Goal: Information Seeking & Learning: Learn about a topic

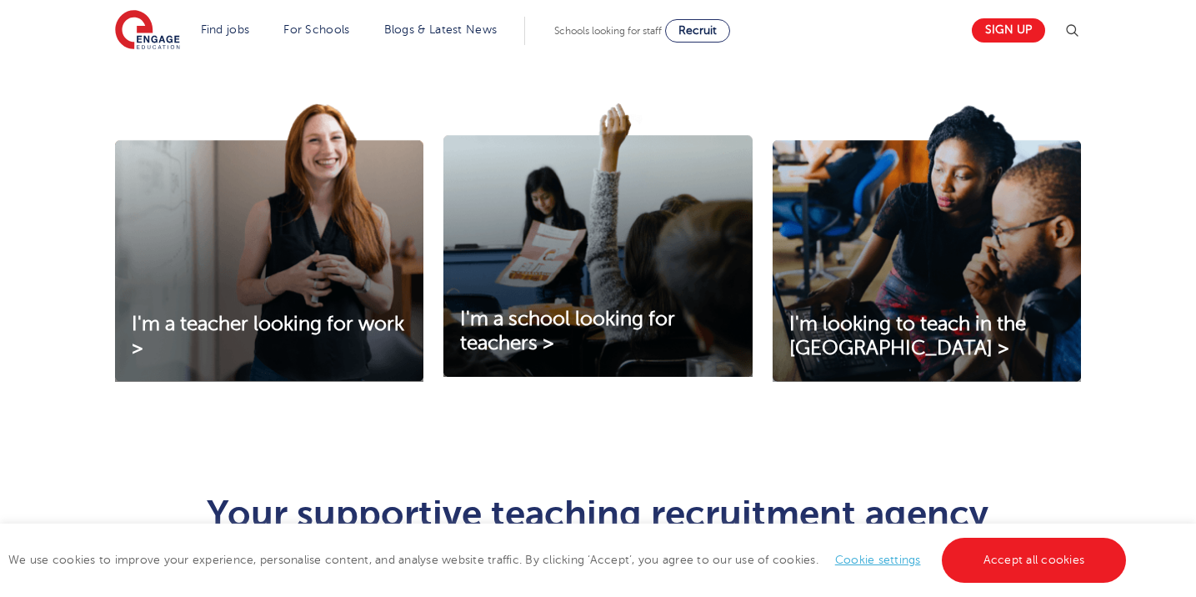
scroll to position [552, 0]
click at [378, 331] on link "I'm a teacher looking for work >" at bounding box center [269, 337] width 308 height 48
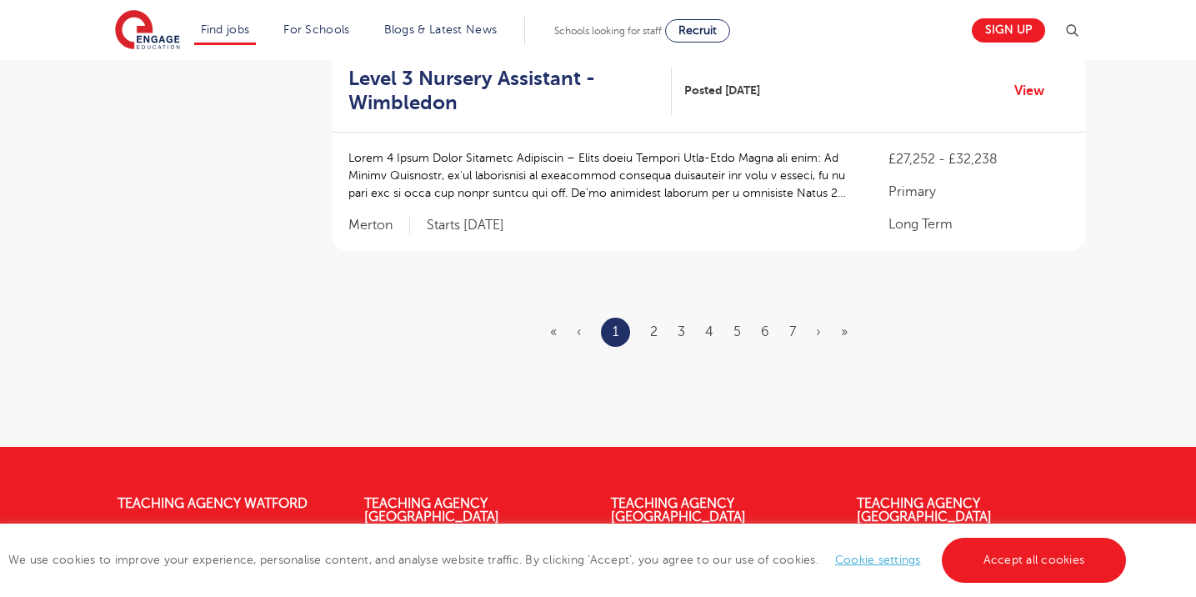
scroll to position [2125, 0]
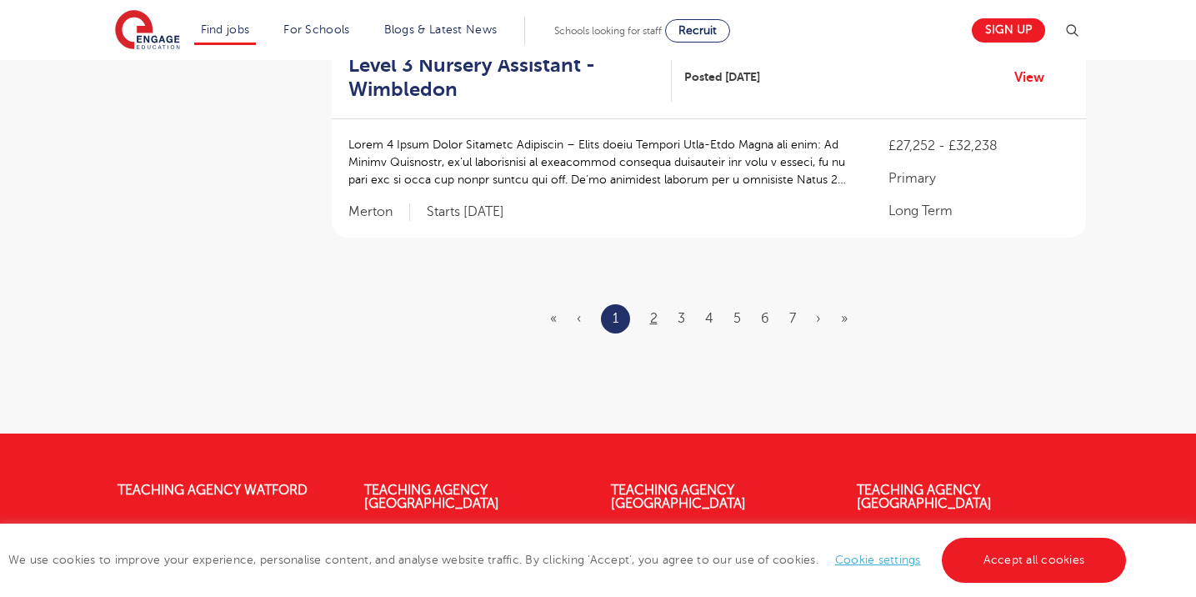
click at [650, 311] on link "2" at bounding box center [654, 318] width 8 height 15
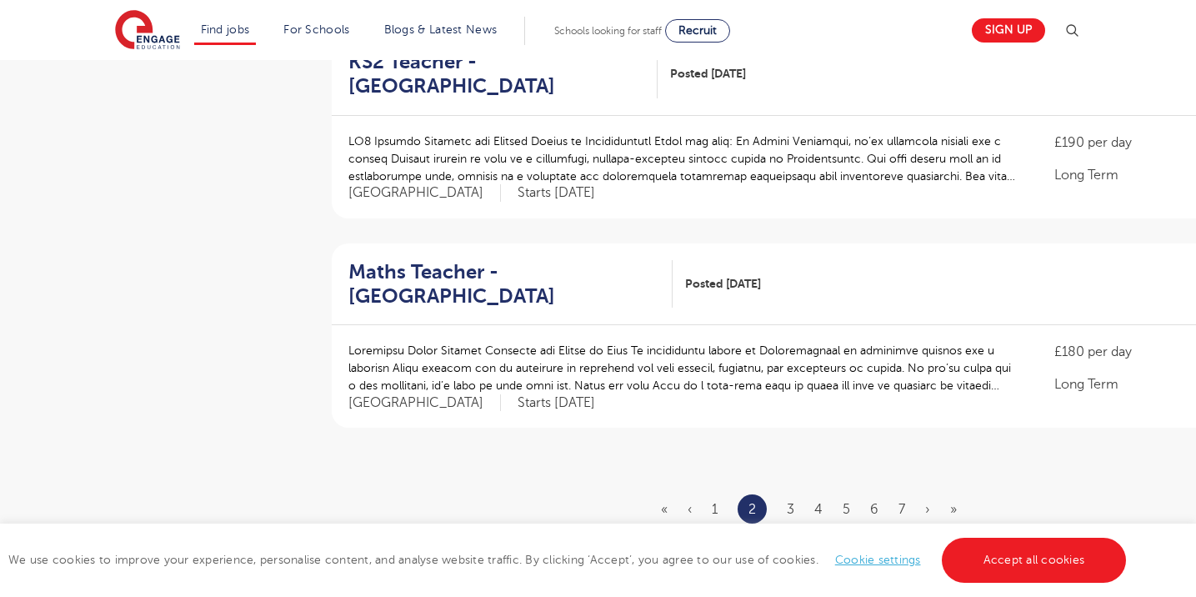
scroll to position [1945, 0]
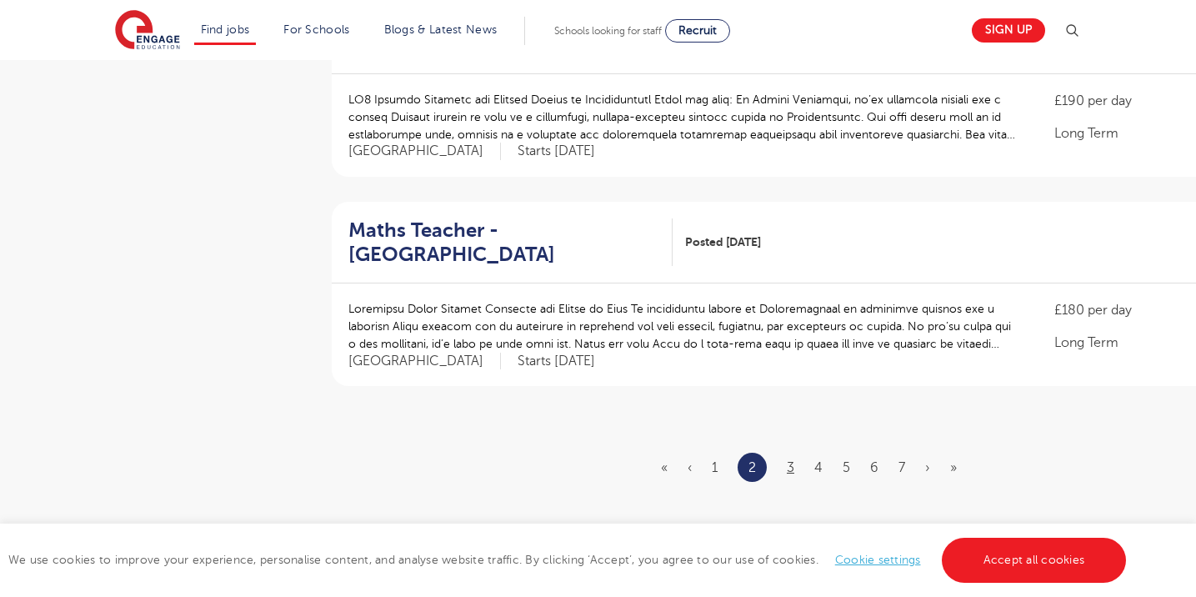
click at [792, 460] on link "3" at bounding box center [791, 467] width 8 height 15
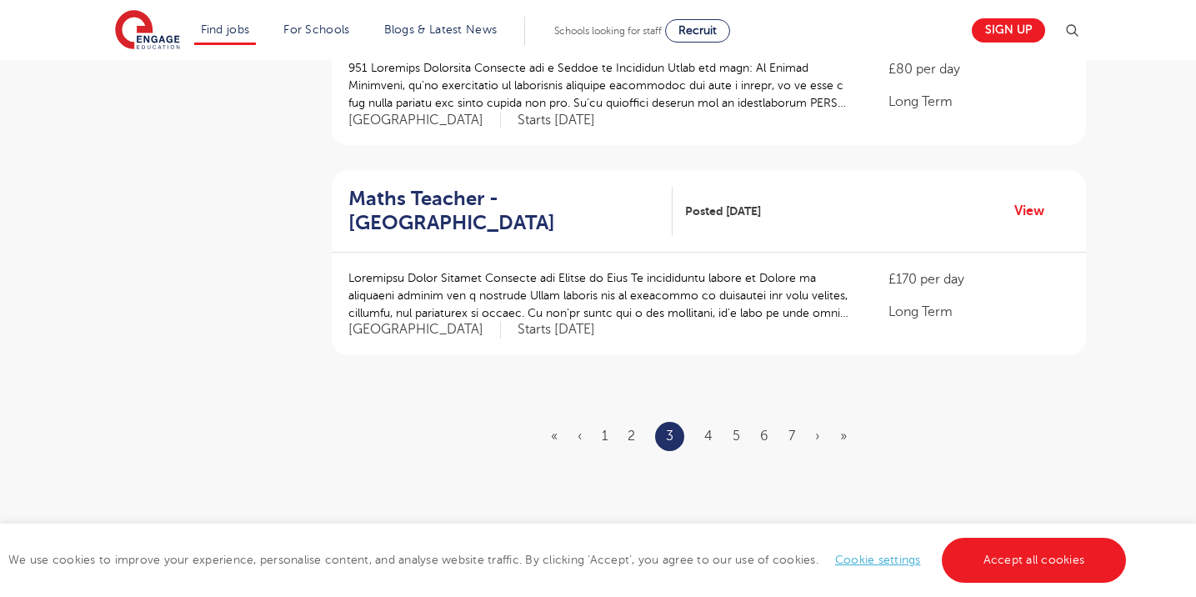
scroll to position [0, 0]
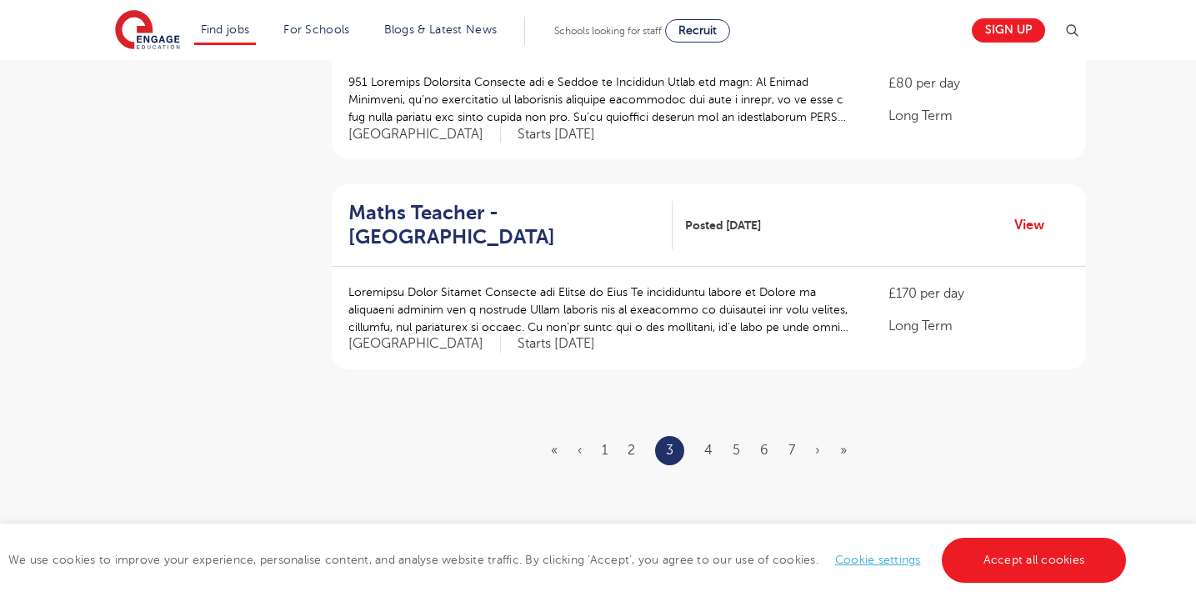
scroll to position [1931, 0]
click at [708, 443] on link "4" at bounding box center [708, 450] width 8 height 15
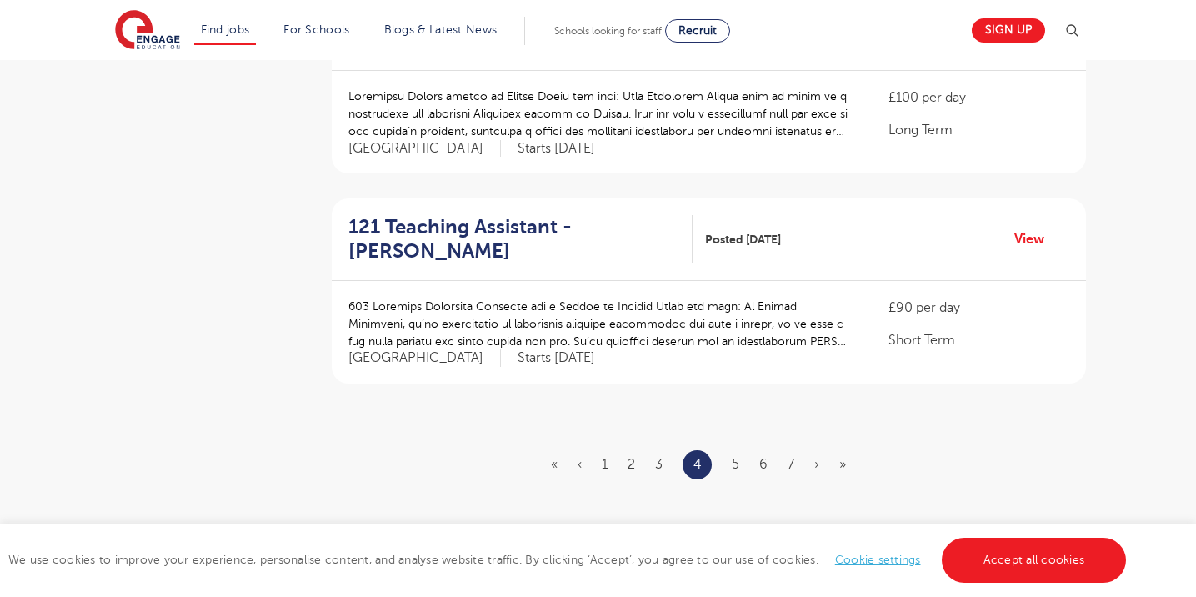
scroll to position [1932, 0]
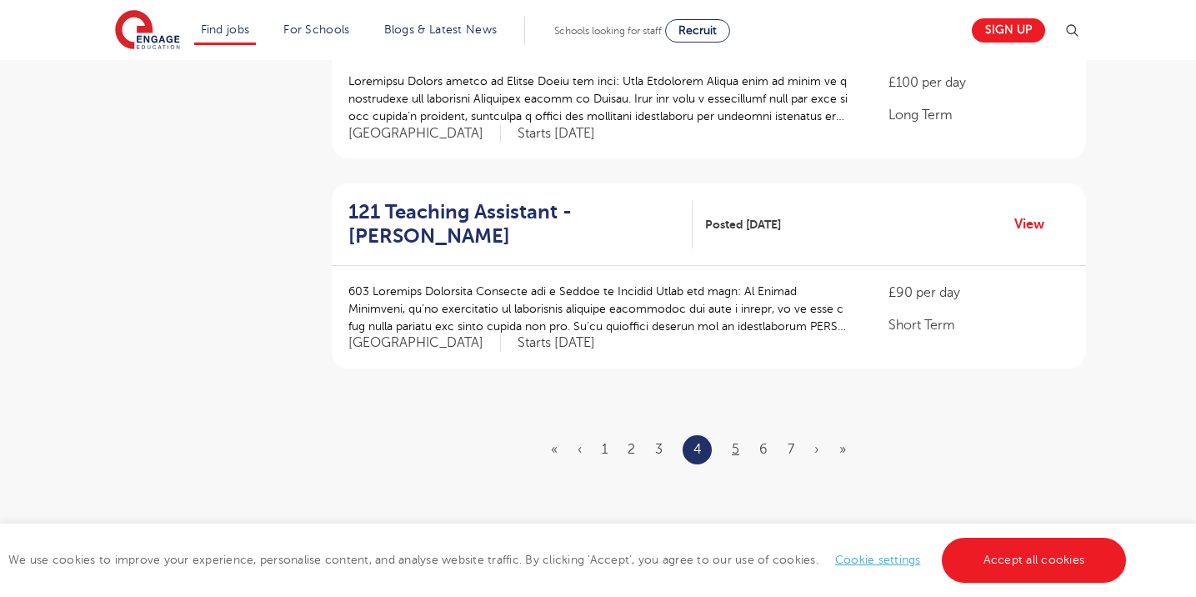
click at [738, 442] on link "5" at bounding box center [736, 449] width 8 height 15
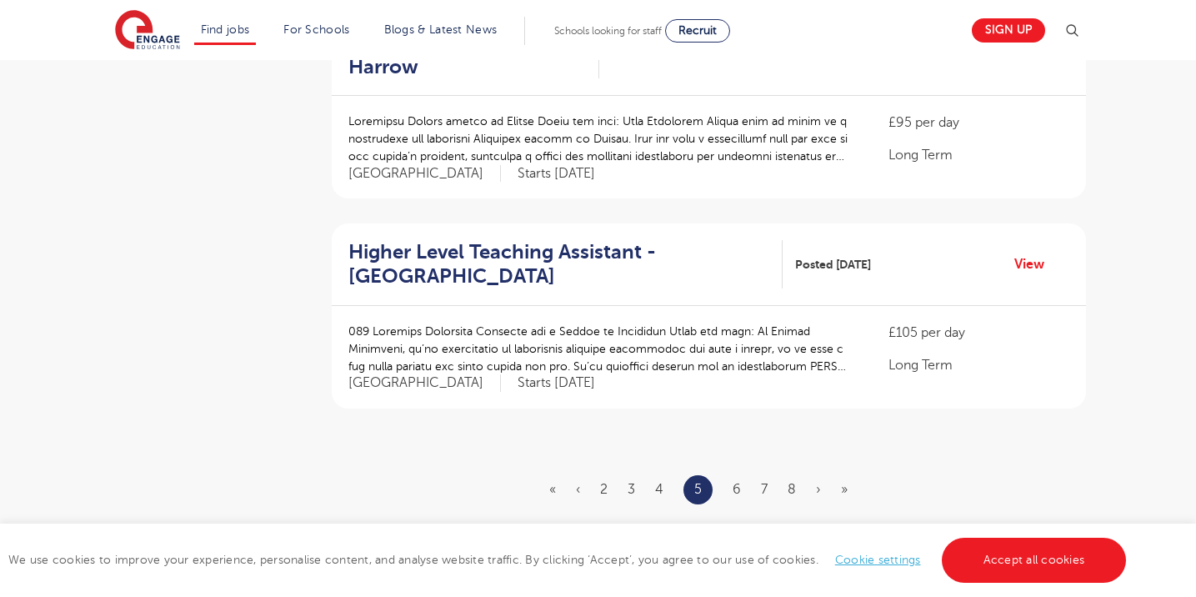
scroll to position [1896, 0]
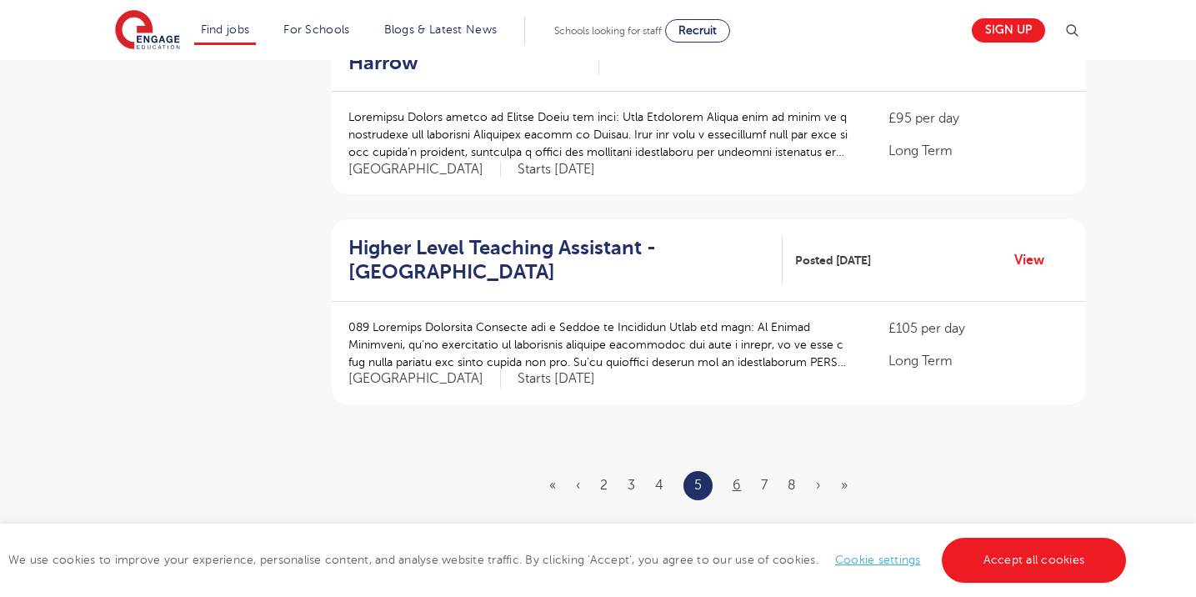
click at [736, 478] on link "6" at bounding box center [737, 485] width 8 height 15
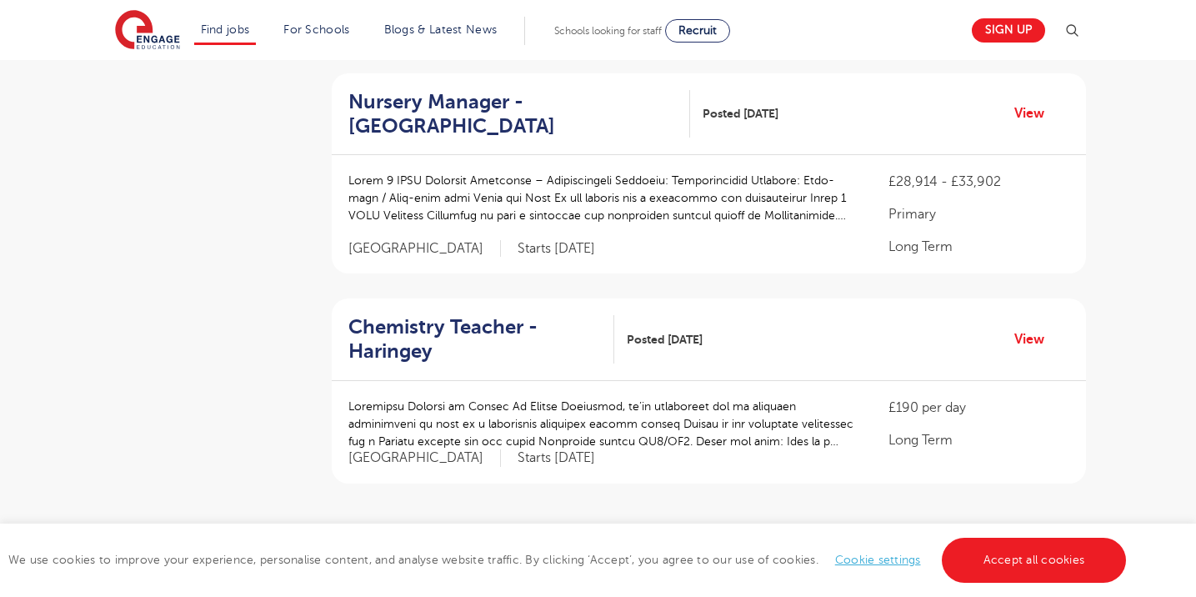
scroll to position [1902, 0]
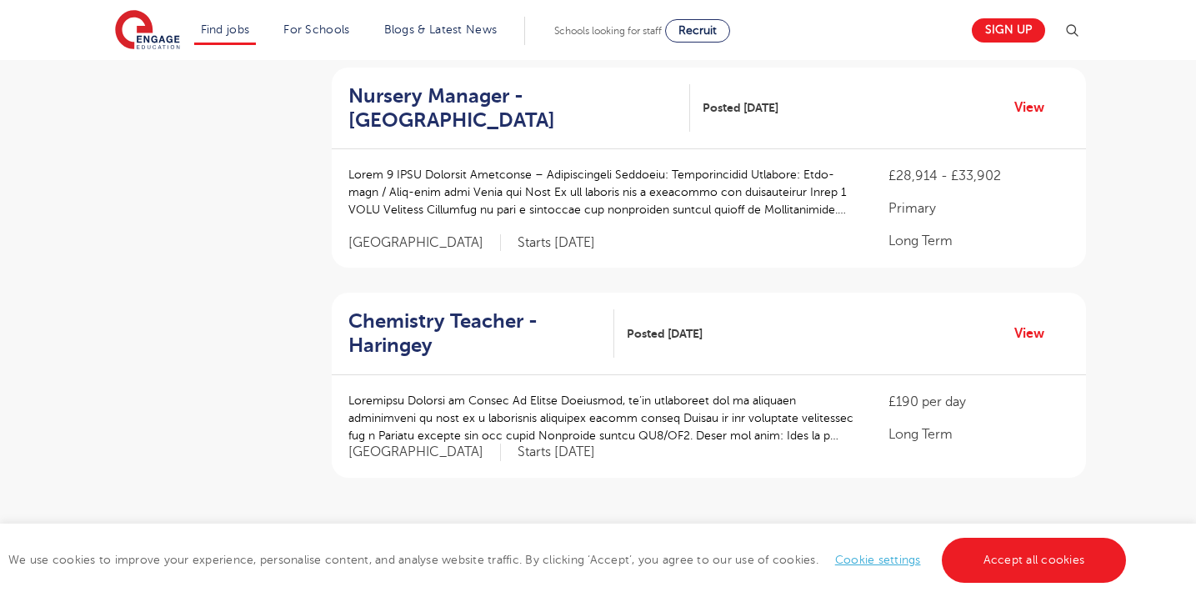
click at [740, 544] on ul "« ‹ 3 4 5 6 7 8 9 › »" at bounding box center [708, 558] width 318 height 29
click at [739, 551] on link "7" at bounding box center [736, 558] width 7 height 15
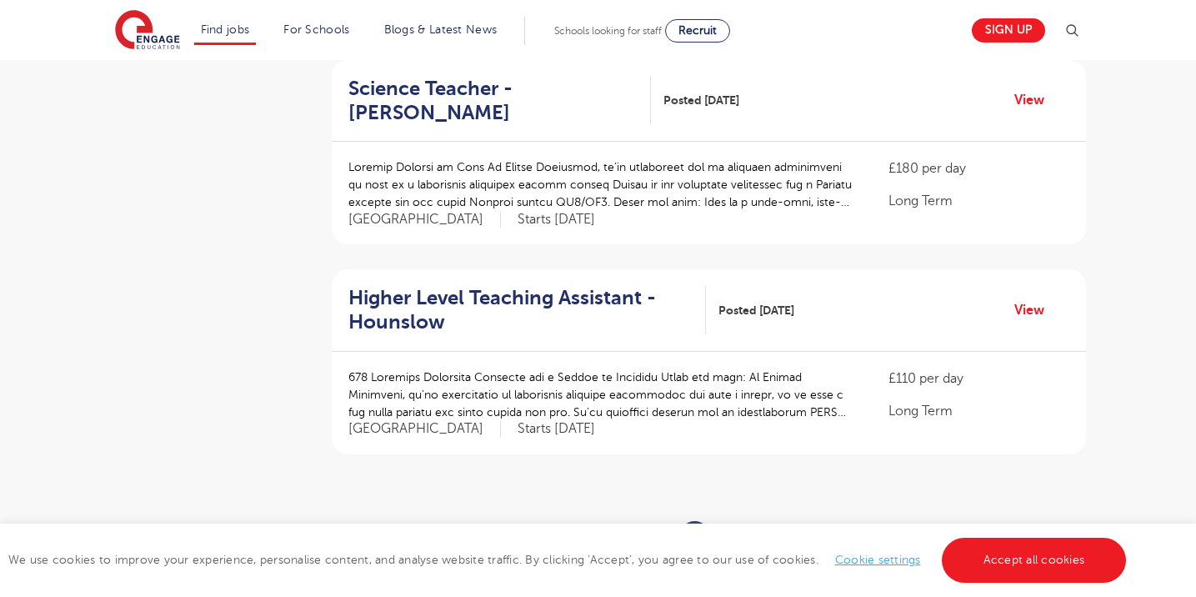
scroll to position [1851, 0]
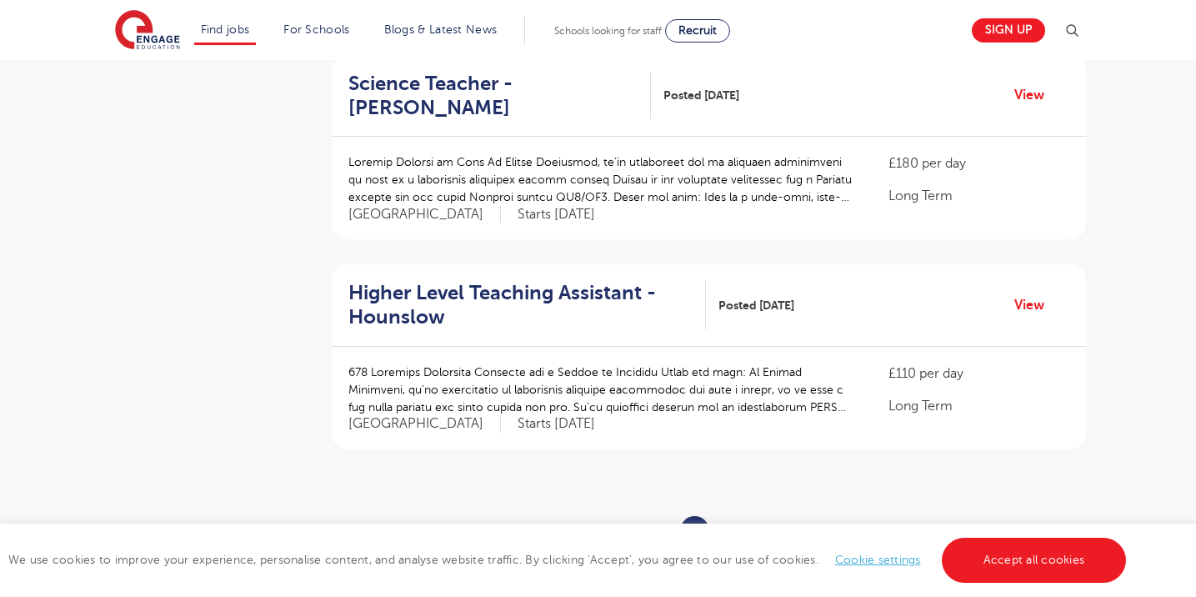
click at [735, 523] on link "8" at bounding box center [733, 530] width 8 height 15
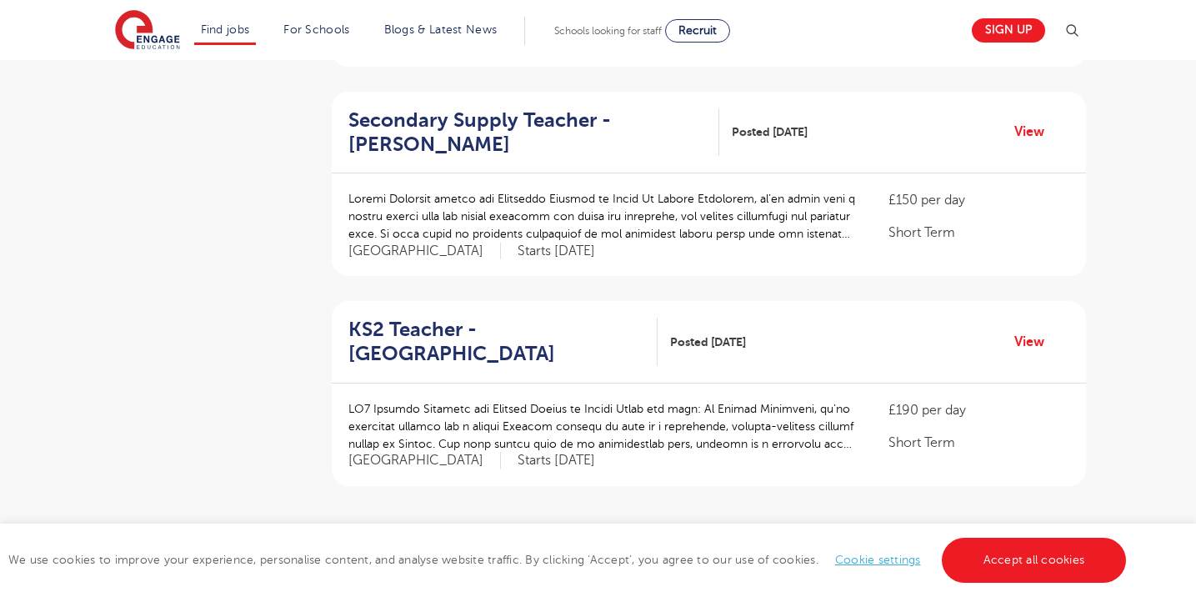
scroll to position [1815, 0]
click at [731, 558] on link "9" at bounding box center [731, 565] width 8 height 15
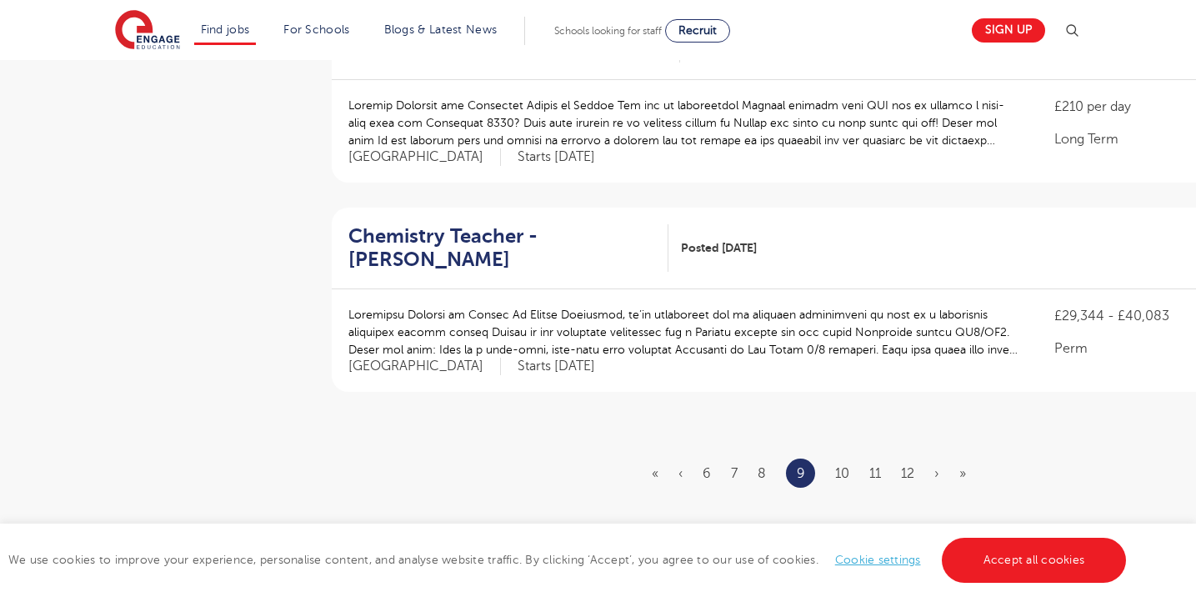
scroll to position [1937, 0]
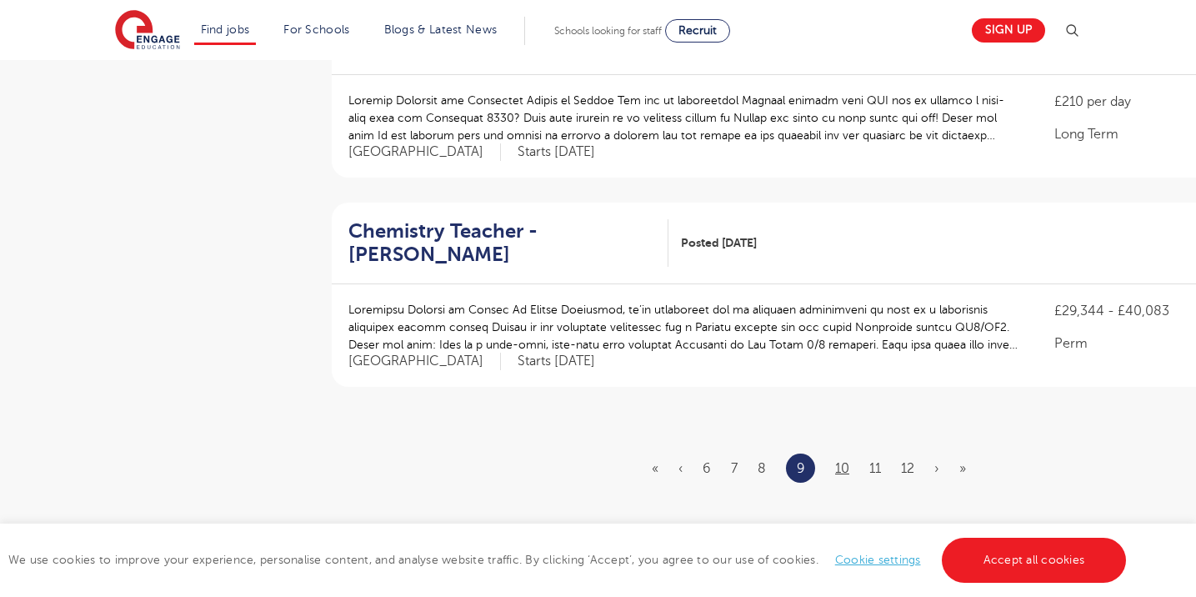
click at [843, 461] on link "10" at bounding box center [842, 468] width 14 height 15
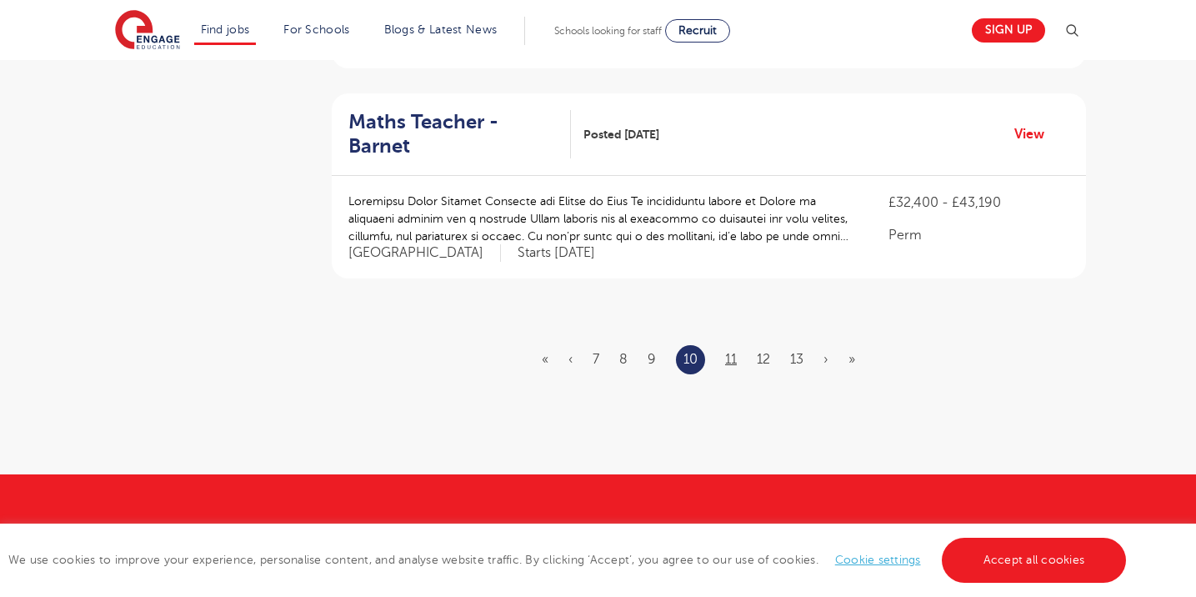
click at [736, 352] on link "11" at bounding box center [731, 359] width 12 height 15
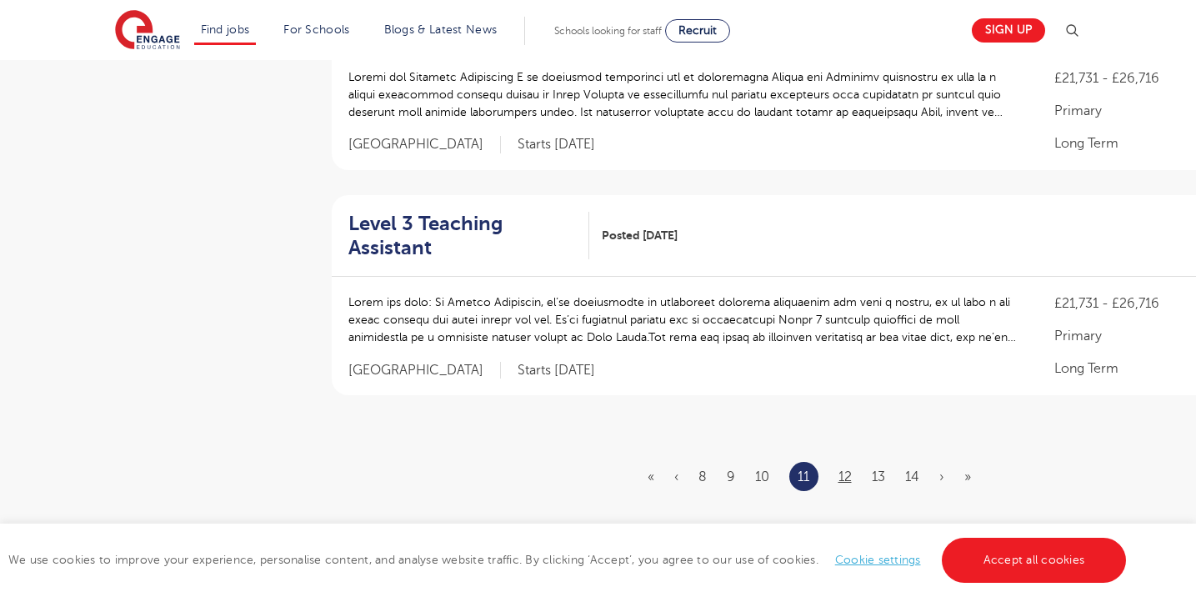
click at [847, 469] on link "12" at bounding box center [844, 476] width 13 height 15
